Goal: Task Accomplishment & Management: Manage account settings

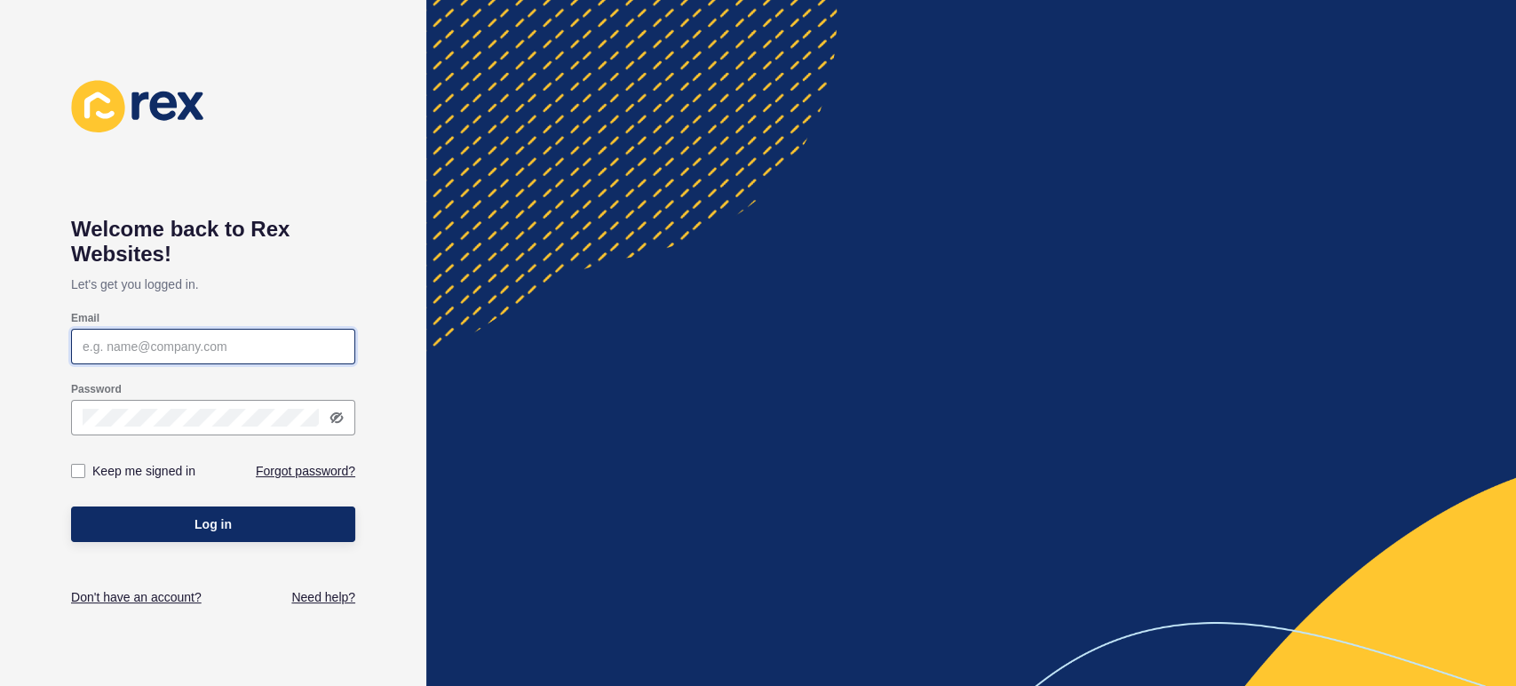
click at [111, 349] on input "Email" at bounding box center [213, 346] width 261 height 18
type input "[PERSON_NAME][EMAIL_ADDRESS][PERSON_NAME][DOMAIN_NAME]"
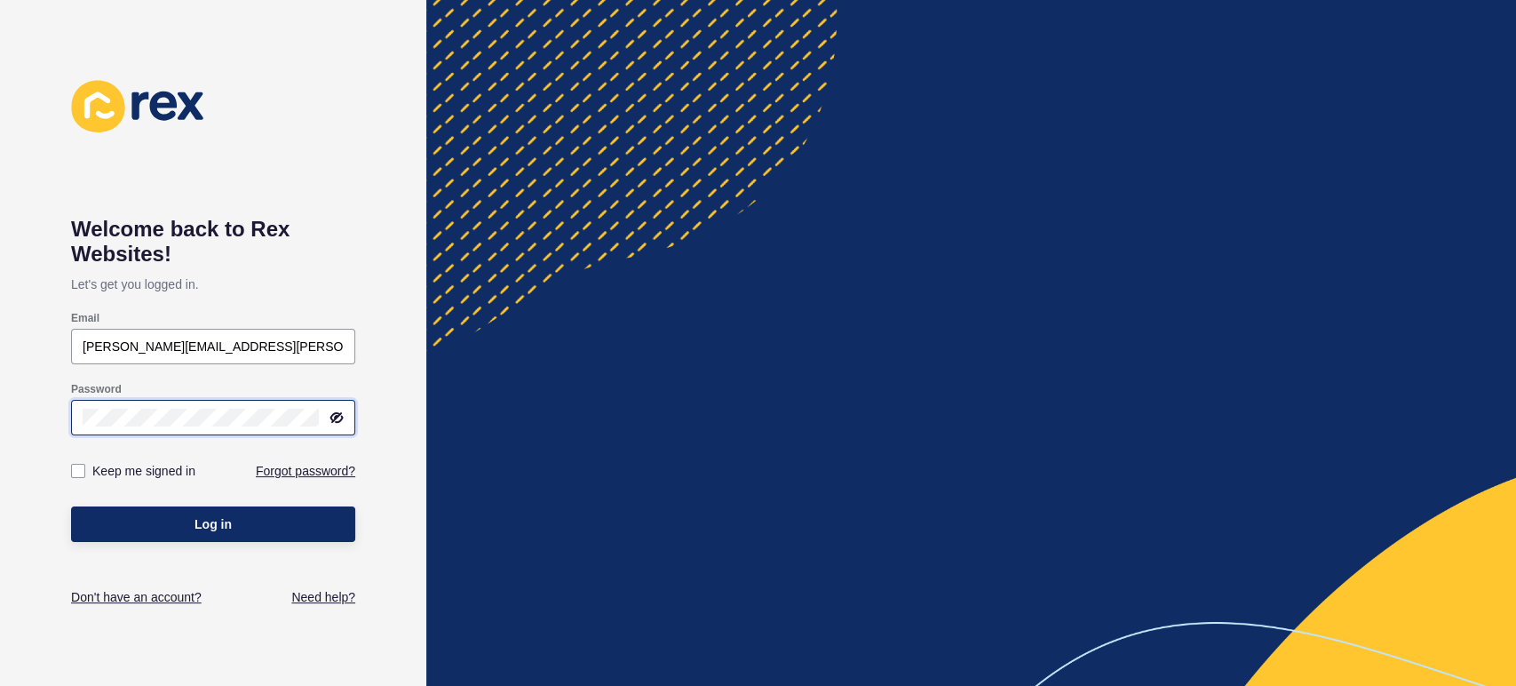
click at [71, 506] on button "Log in" at bounding box center [213, 524] width 284 height 36
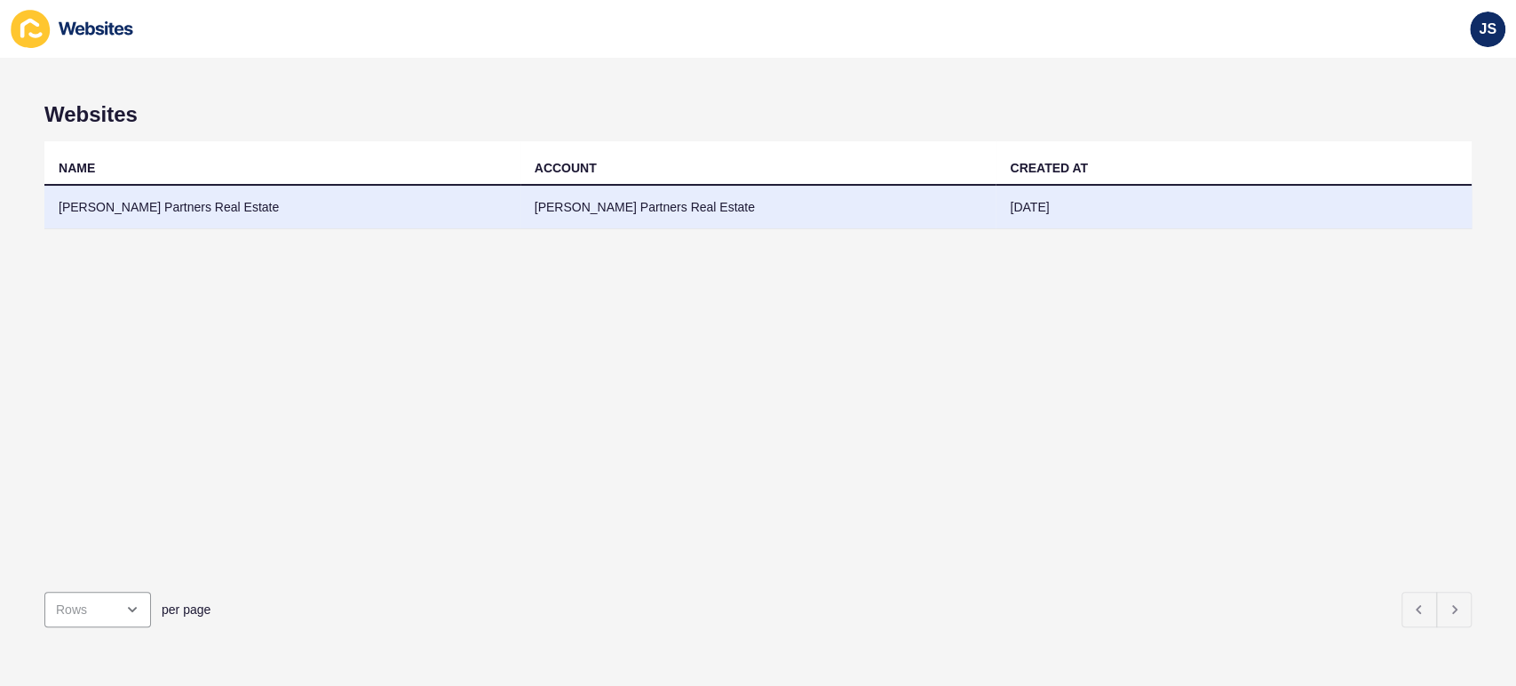
click at [369, 212] on td "[PERSON_NAME] Partners Real Estate" at bounding box center [282, 208] width 476 height 44
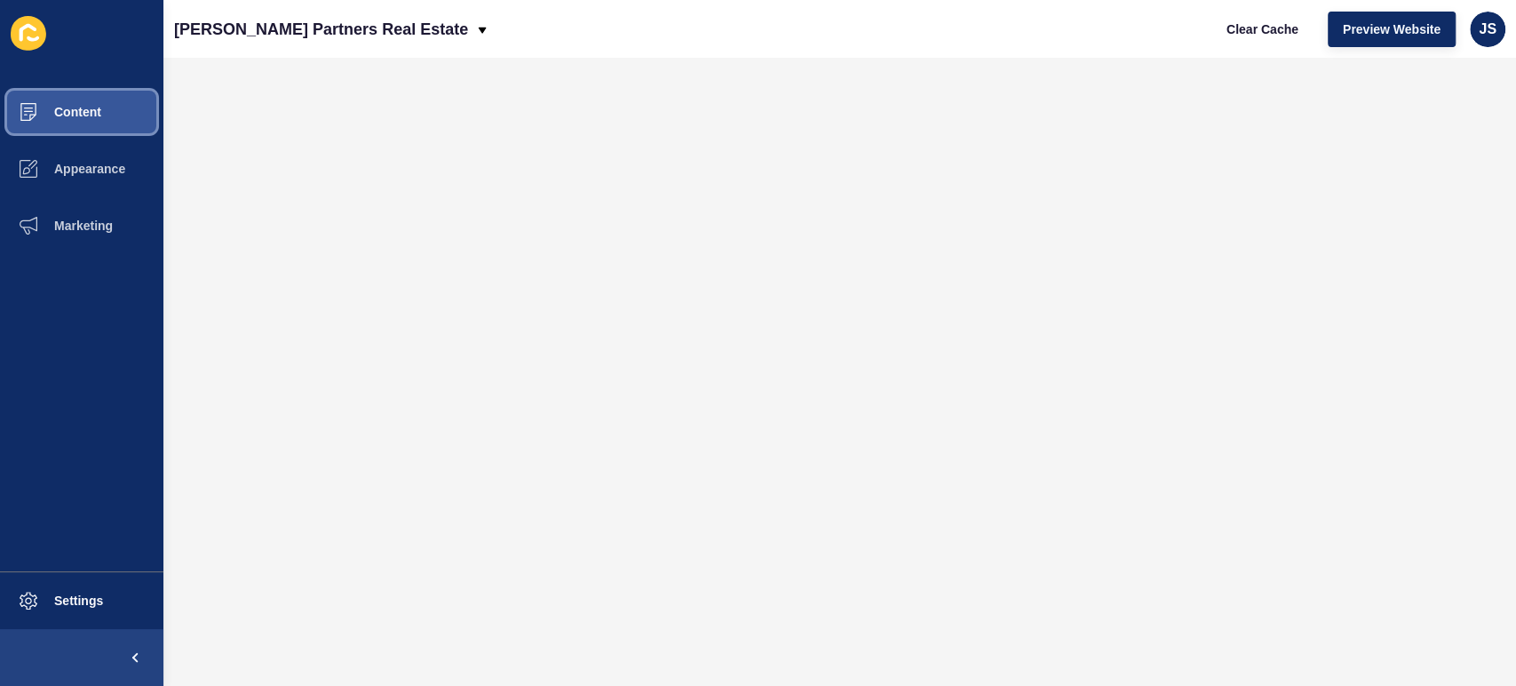
click at [75, 123] on button "Content" at bounding box center [81, 111] width 163 height 57
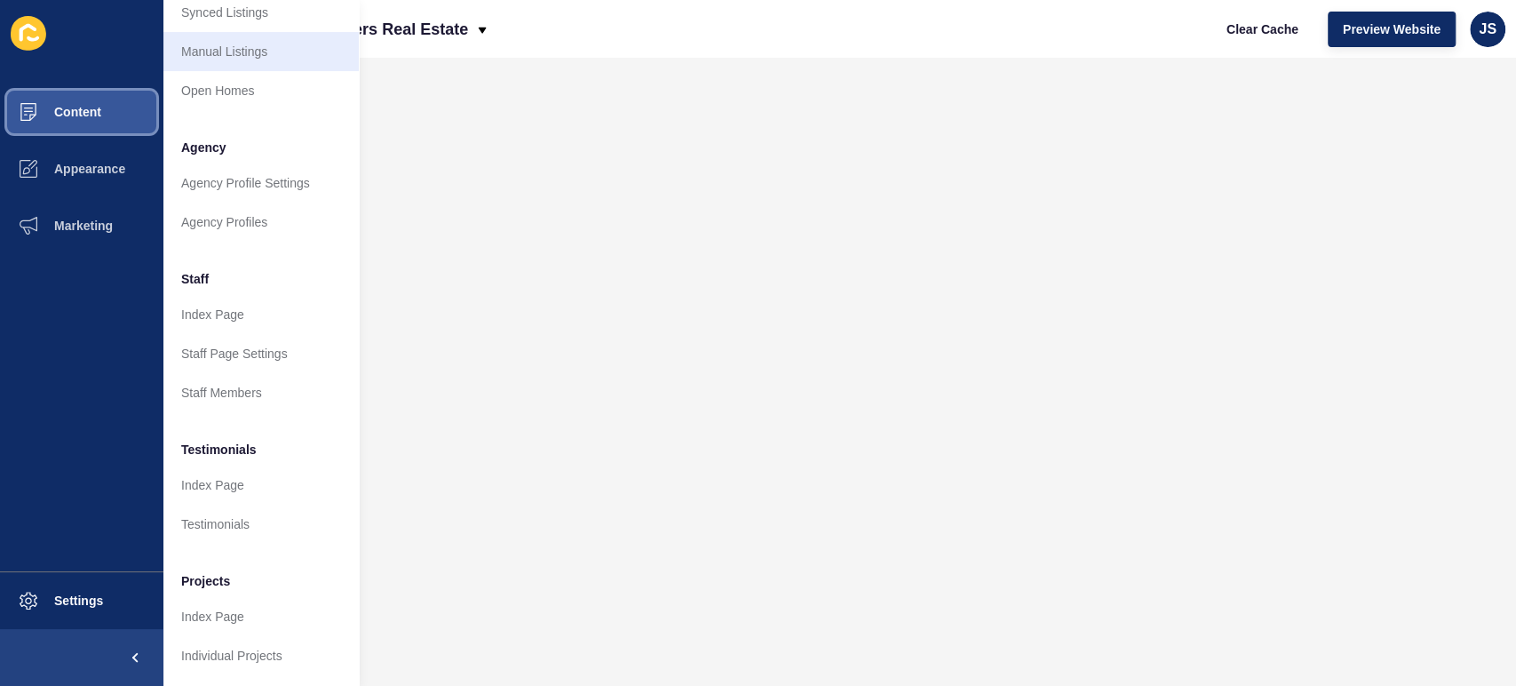
scroll to position [369, 0]
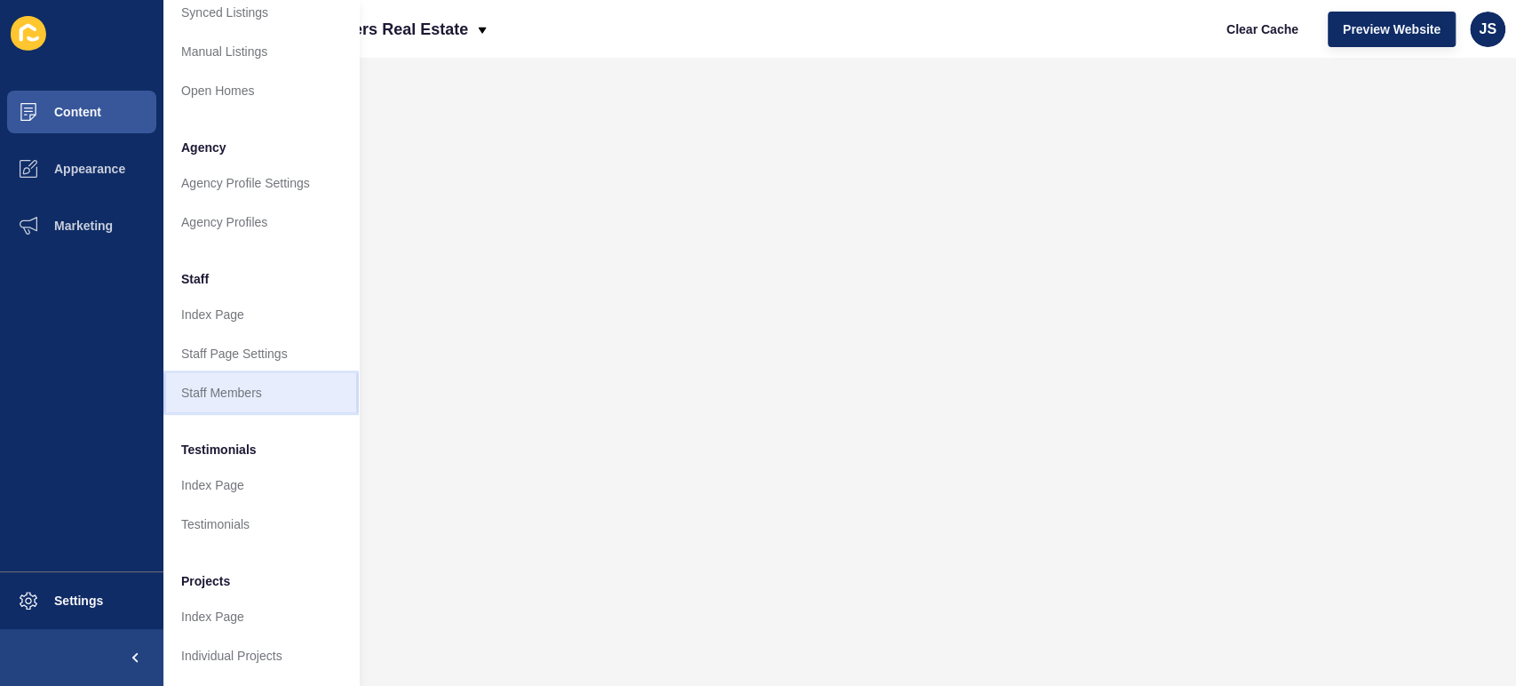
click at [218, 382] on link "Staff Members" at bounding box center [260, 392] width 195 height 39
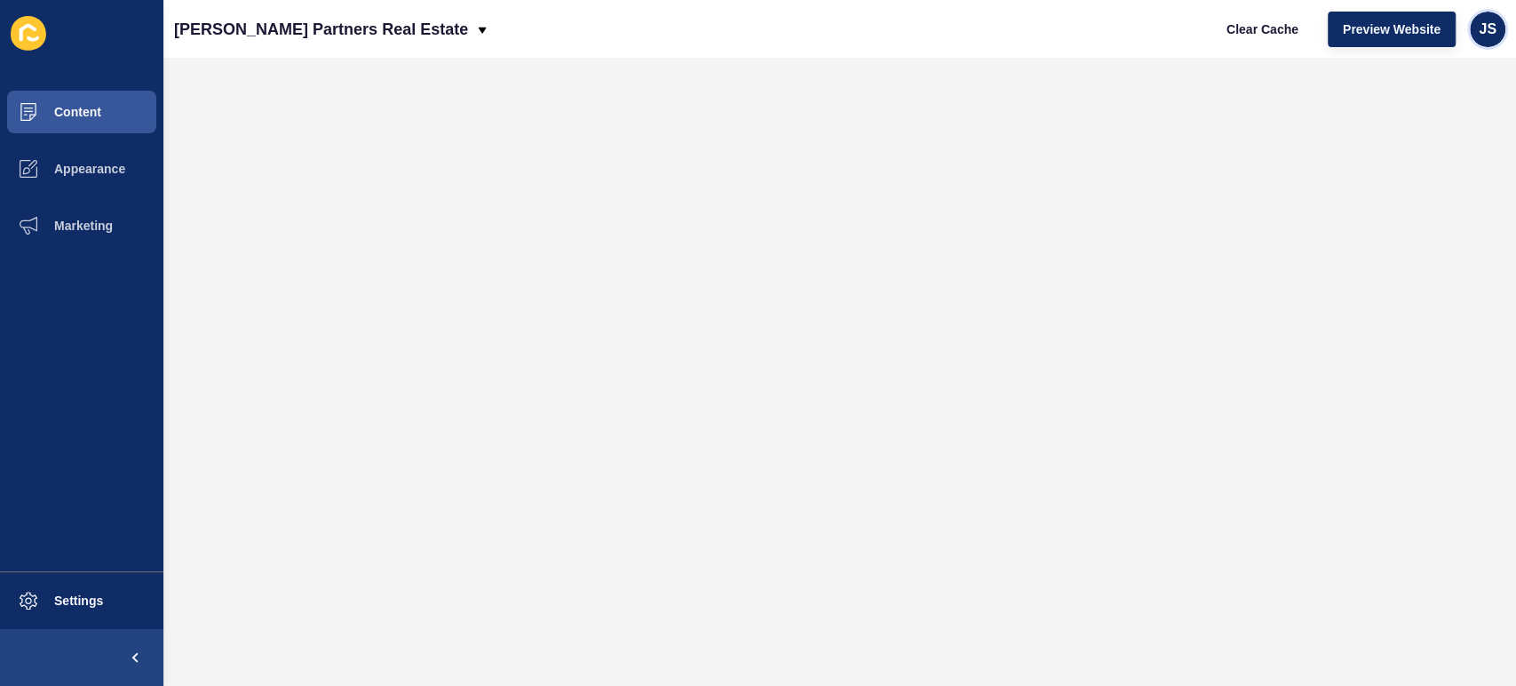
click at [1479, 26] on span "JS" at bounding box center [1488, 29] width 18 height 18
click at [1421, 147] on link "Logout" at bounding box center [1446, 148] width 131 height 39
